Goal: Check status: Check status

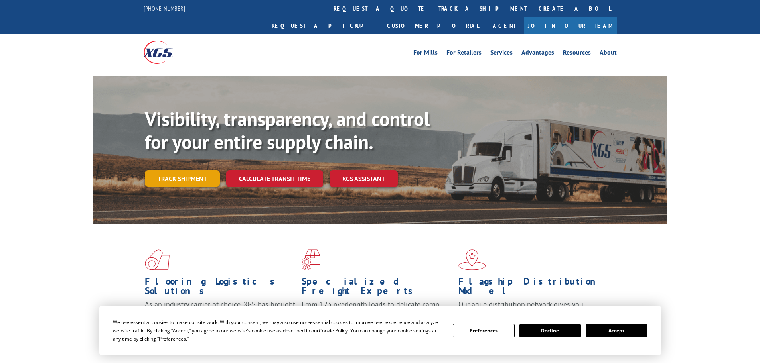
click at [182, 170] on link "Track shipment" at bounding box center [182, 178] width 75 height 17
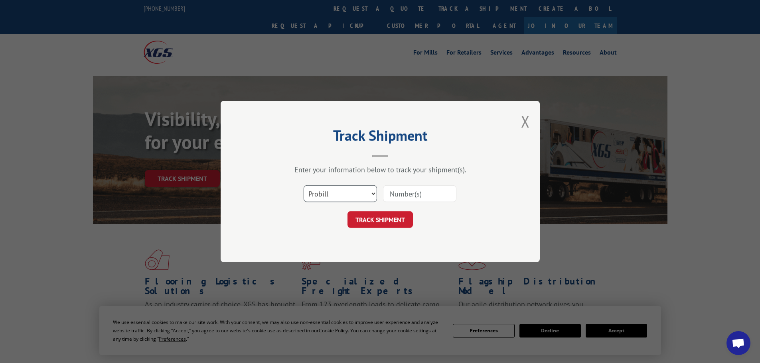
click at [349, 201] on select "Select category... Probill BOL PO" at bounding box center [340, 193] width 73 height 17
select select "po"
click at [304, 185] on select "Select category... Probill BOL PO" at bounding box center [340, 193] width 73 height 17
click at [428, 197] on input at bounding box center [419, 193] width 73 height 17
paste input "83527888"
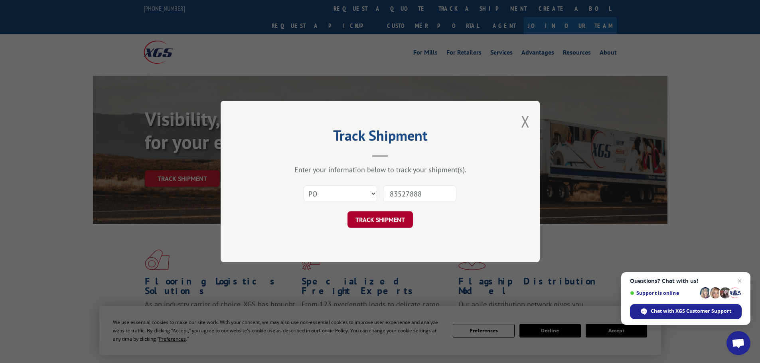
type input "83527888"
click at [402, 218] on button "TRACK SHIPMENT" at bounding box center [379, 219] width 65 height 17
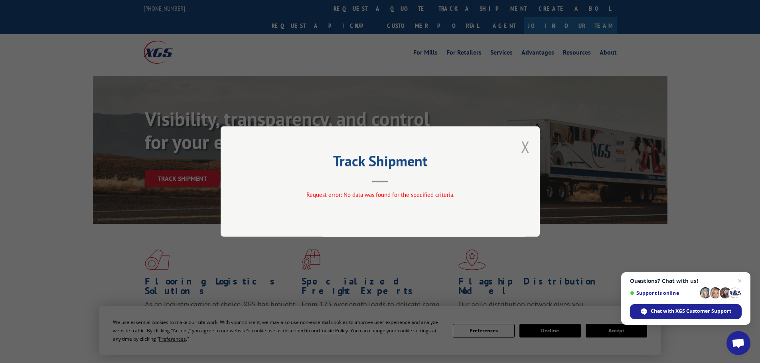
drag, startPoint x: 526, startPoint y: 149, endPoint x: 624, endPoint y: 5, distance: 173.7
click at [527, 147] on button "Close modal" at bounding box center [525, 146] width 9 height 21
